Goal: Task Accomplishment & Management: Complete application form

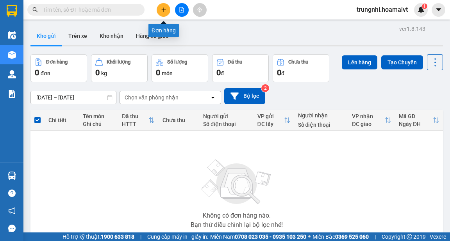
click at [161, 8] on icon "plus" at bounding box center [163, 9] width 5 height 5
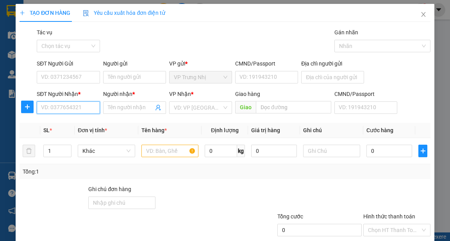
click at [78, 107] on input "SĐT Người Nhận *" at bounding box center [68, 108] width 63 height 12
click at [420, 16] on icon "close" at bounding box center [423, 14] width 6 height 6
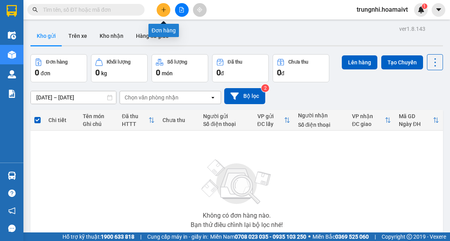
click at [168, 10] on button at bounding box center [164, 10] width 14 height 14
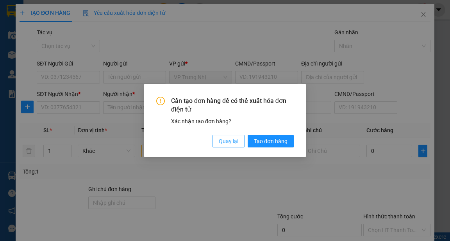
click at [228, 142] on span "Quay lại" at bounding box center [229, 141] width 20 height 9
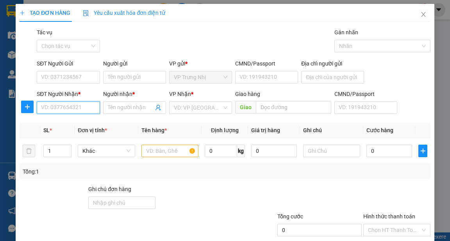
click at [89, 112] on input "SĐT Người Nhận *" at bounding box center [68, 108] width 63 height 12
click at [80, 111] on input "SĐT Người Nhận *" at bounding box center [68, 108] width 63 height 12
click at [61, 109] on input "SĐT Người Nhận *" at bounding box center [68, 108] width 63 height 12
click at [70, 109] on input "SĐT Người Nhận *" at bounding box center [68, 108] width 63 height 12
click at [76, 107] on input "SĐT Người Nhận *" at bounding box center [68, 108] width 63 height 12
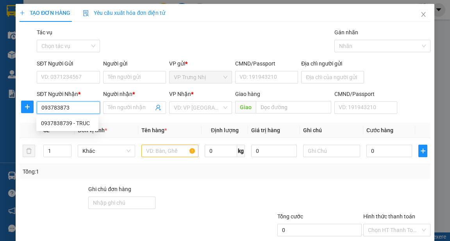
type input "0937838739"
click at [82, 125] on div "0937838739 - TRUC" at bounding box center [67, 123] width 53 height 9
type input "TRUC"
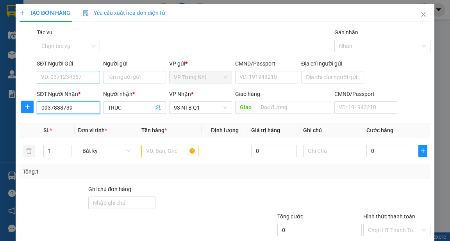
type input "0937838739"
click at [79, 76] on input "SĐT Người Gửi" at bounding box center [68, 77] width 63 height 12
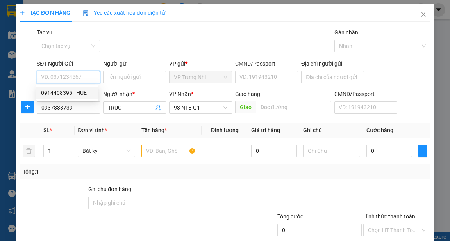
click at [83, 78] on input "SĐT Người Gửi" at bounding box center [68, 77] width 63 height 12
type input "0988548387"
click at [85, 93] on div "0988548387 - HƯỜNG" at bounding box center [69, 93] width 57 height 9
type input "HƯỜNG"
type input "0988548387"
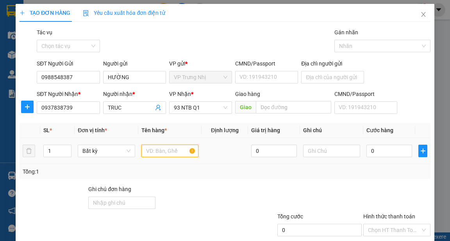
click at [154, 153] on input "text" at bounding box center [169, 151] width 57 height 12
type input "TEP HS"
click at [380, 151] on input "0" at bounding box center [389, 151] width 46 height 12
type input "3"
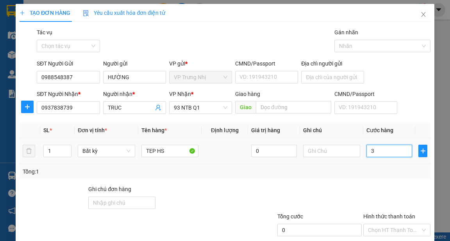
type input "3"
type input "30"
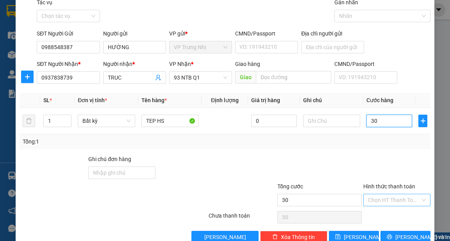
scroll to position [47, 0]
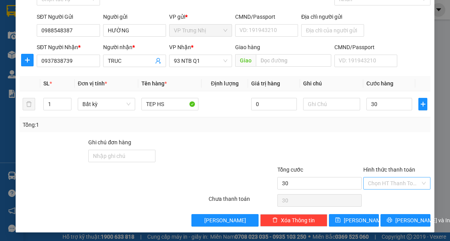
type input "30.000"
click at [392, 180] on input "Hình thức thanh toán" at bounding box center [394, 184] width 52 height 12
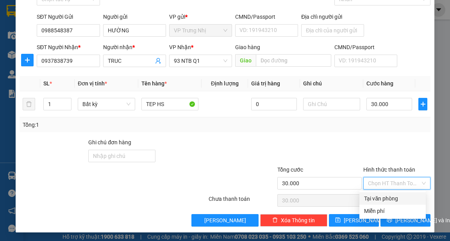
click at [394, 198] on div "Tại văn phòng" at bounding box center [392, 198] width 57 height 9
type input "0"
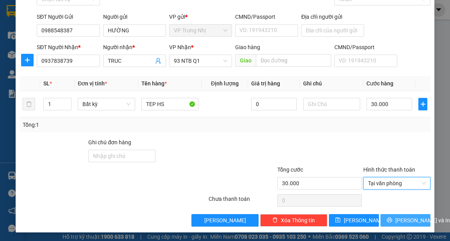
click at [405, 220] on span "[PERSON_NAME] và In" at bounding box center [422, 220] width 55 height 9
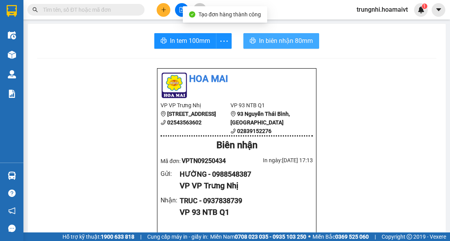
click at [267, 37] on span "In biên nhận 80mm" at bounding box center [286, 41] width 54 height 10
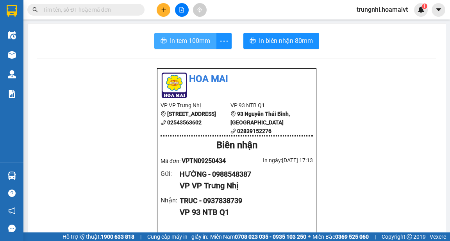
click at [186, 39] on span "In tem 100mm" at bounding box center [190, 41] width 40 height 10
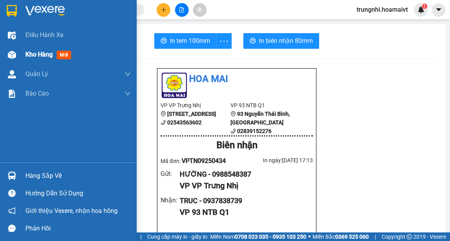
click at [29, 64] on div "Điều hành xe Kho hàng mới Quản [PERSON_NAME] lý chuyến Quản lý khách hàng mới B…" at bounding box center [68, 93] width 137 height 137
click at [30, 56] on span "Kho hàng" at bounding box center [38, 54] width 27 height 7
